Goal: Task Accomplishment & Management: Use online tool/utility

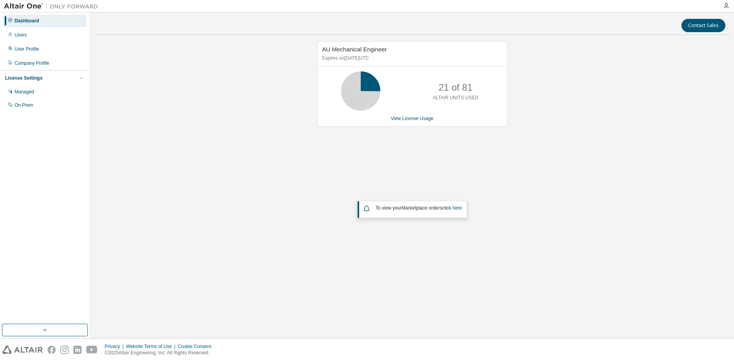
click at [524, 201] on div "AU Mechanical Engineer Expires on September 30, 2025 UTC 21 of 81 ALTAIR UNITS …" at bounding box center [412, 158] width 636 height 235
click at [411, 118] on link "View License Usage" at bounding box center [412, 118] width 43 height 5
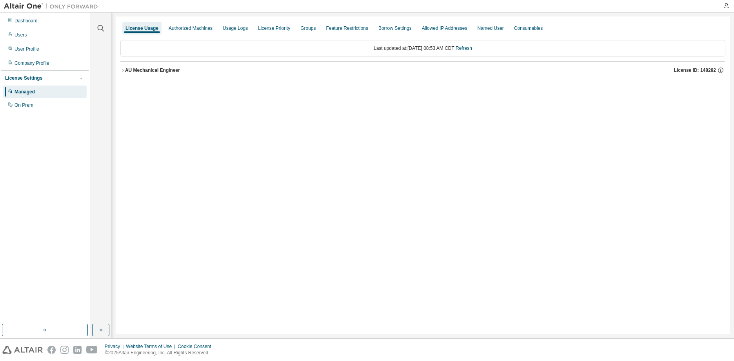
click at [129, 71] on div "AU Mechanical Engineer" at bounding box center [152, 70] width 55 height 6
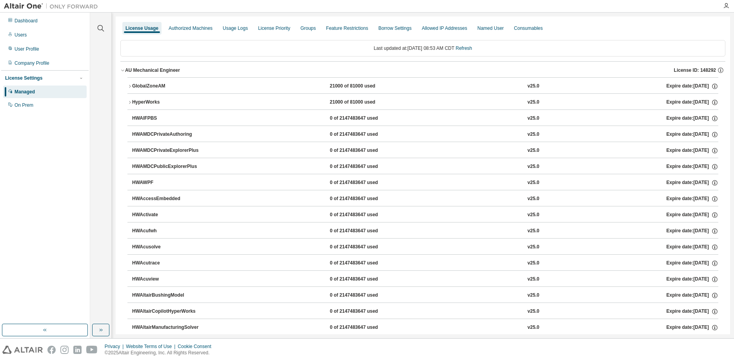
click at [149, 86] on div "GlobalZoneAM" at bounding box center [167, 86] width 71 height 7
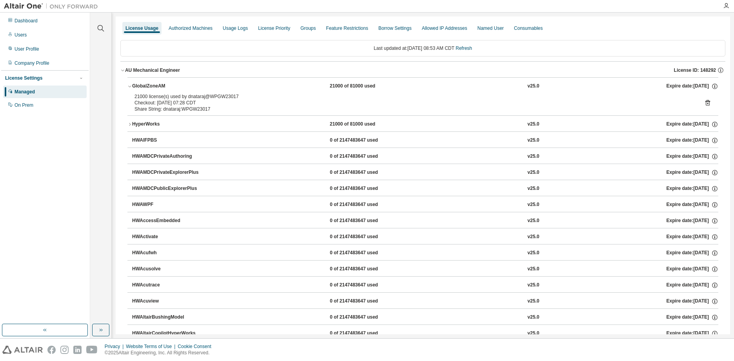
click at [149, 86] on div "GlobalZoneAM" at bounding box center [167, 86] width 71 height 7
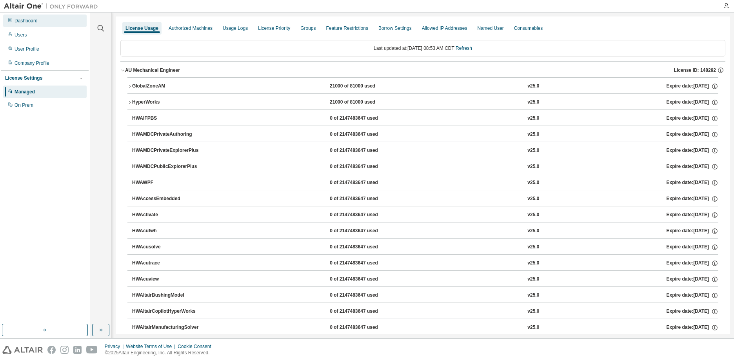
click at [39, 22] on div "Dashboard" at bounding box center [45, 21] width 84 height 13
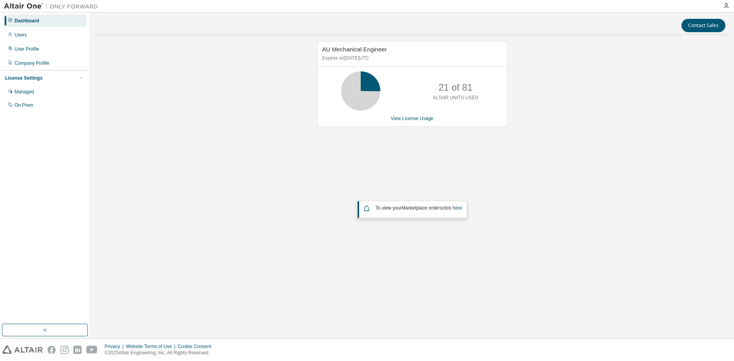
click at [557, 186] on div "AU Mechanical Engineer Expires on September 30, 2025 UTC 21 of 81 ALTAIR UNITS …" at bounding box center [412, 158] width 636 height 235
